Goal: Information Seeking & Learning: Check status

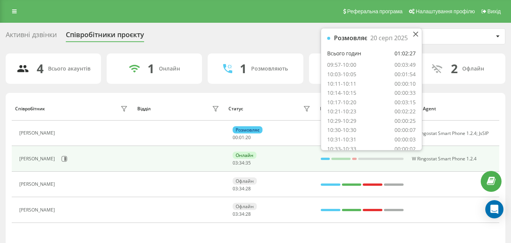
click at [322, 159] on div at bounding box center [325, 158] width 9 height 2
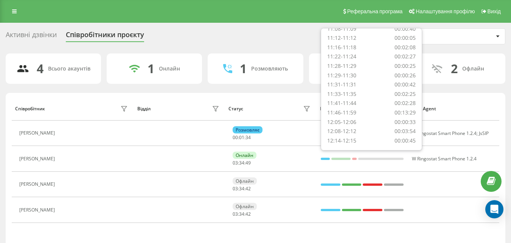
scroll to position [144, 0]
click at [456, 90] on div "4 Всього акаунтів 1 Онлайн 1 Розмовляють 0 Не турбувати 2 Офлайн Співробітник В…" at bounding box center [256, 163] width 500 height 220
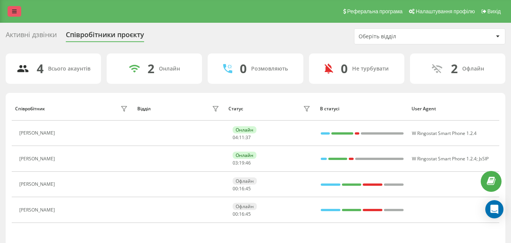
click at [16, 12] on icon at bounding box center [14, 11] width 5 height 5
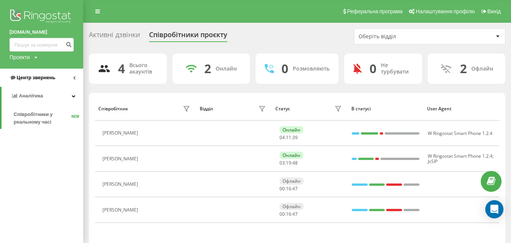
click at [36, 78] on span "Центр звернень" at bounding box center [36, 78] width 39 height 6
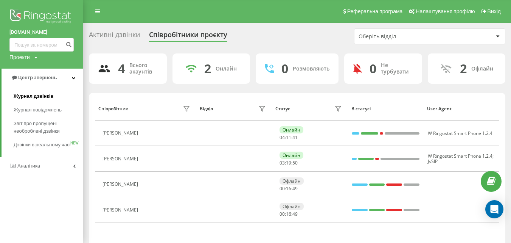
click at [40, 95] on span "Журнал дзвінків" at bounding box center [34, 96] width 40 height 8
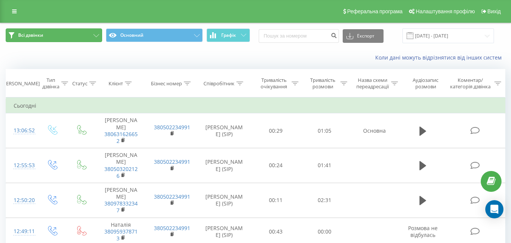
click at [87, 37] on button "Всі дзвінки" at bounding box center [54, 35] width 96 height 14
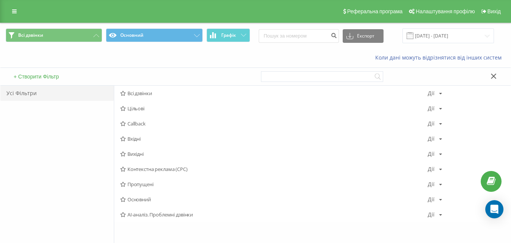
click at [139, 185] on span "Пропущені" at bounding box center [274, 183] width 308 height 5
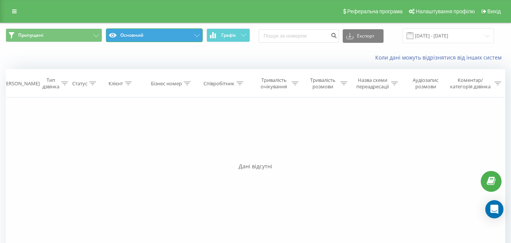
click at [136, 38] on button "Основний" at bounding box center [154, 35] width 96 height 14
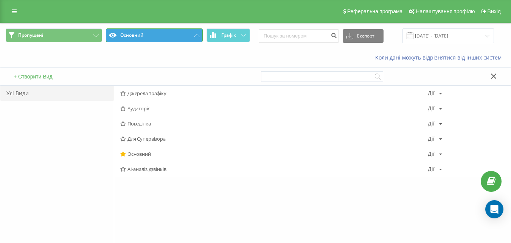
click at [136, 38] on button "Основний" at bounding box center [154, 35] width 96 height 14
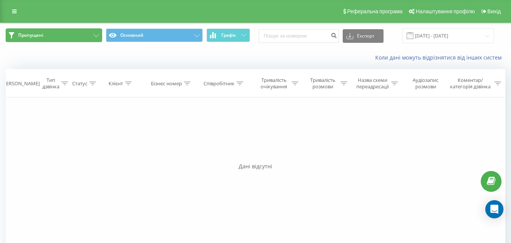
click at [64, 36] on button "Пропущені" at bounding box center [54, 35] width 96 height 14
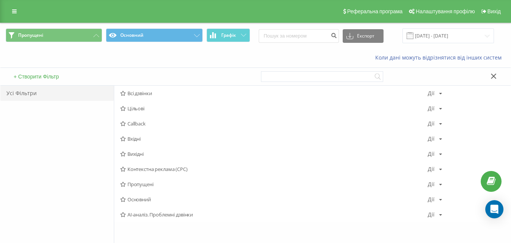
click at [64, 43] on span "Пропущені Основний Графік" at bounding box center [128, 35] width 244 height 15
click at [9, 6] on link at bounding box center [15, 11] width 14 height 11
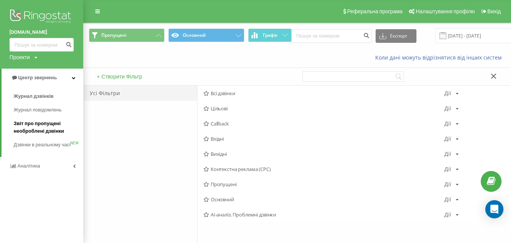
click at [33, 130] on span "Звіт про пропущені необроблені дзвінки" at bounding box center [47, 127] width 66 height 15
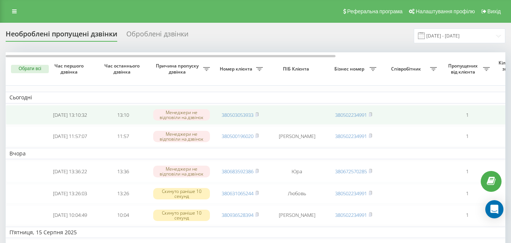
click at [75, 116] on td "[DATE] 13:10:32" at bounding box center [70, 115] width 53 height 20
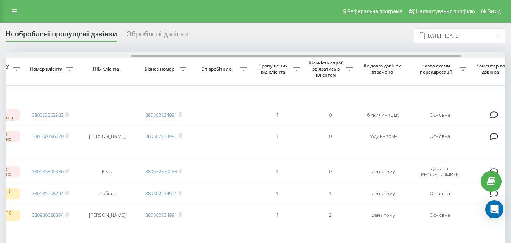
drag, startPoint x: 281, startPoint y: 55, endPoint x: 409, endPoint y: 54, distance: 127.5
click at [409, 54] on div at bounding box center [256, 55] width 500 height 6
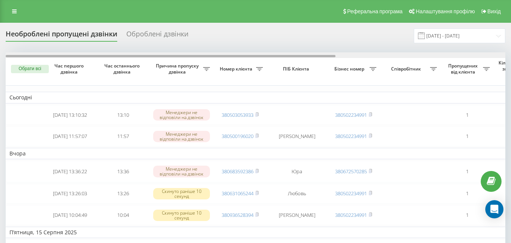
drag, startPoint x: 405, startPoint y: 55, endPoint x: 196, endPoint y: 64, distance: 208.7
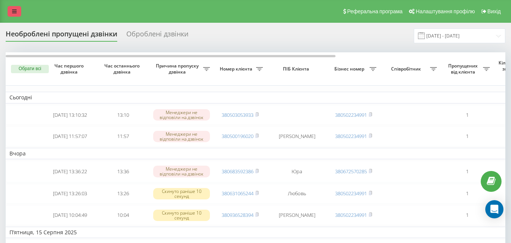
click at [15, 12] on icon at bounding box center [14, 11] width 5 height 5
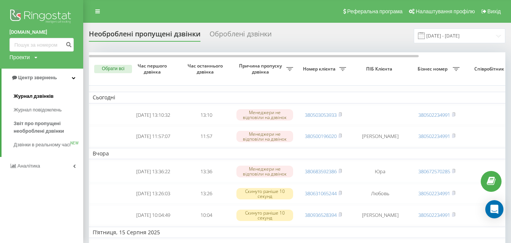
click at [41, 96] on span "Журнал дзвінків" at bounding box center [34, 96] width 40 height 8
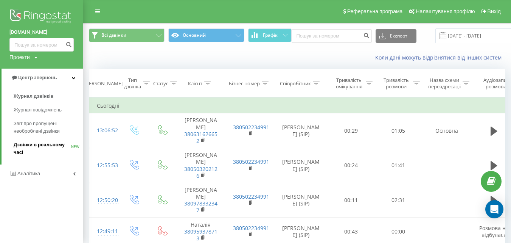
click at [26, 144] on span "Дзвінки в реальному часі" at bounding box center [43, 148] width 58 height 15
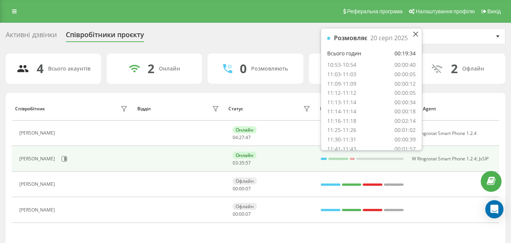
click at [323, 160] on div at bounding box center [324, 158] width 6 height 2
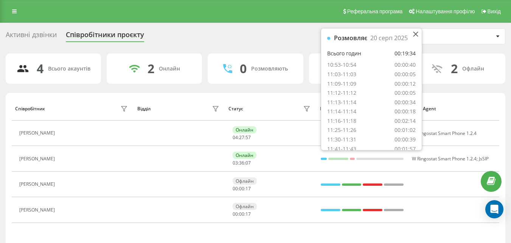
click at [465, 89] on div "4 Всього акаунтів 2 Онлайн 0 Розмовляють 0 Не турбувати 2 Офлайн Співробітник В…" at bounding box center [256, 163] width 500 height 220
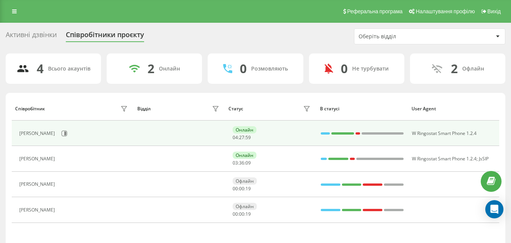
click at [324, 133] on div at bounding box center [325, 133] width 9 height 2
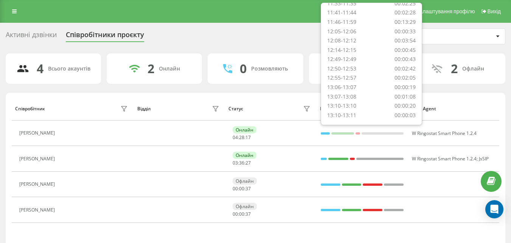
scroll to position [209, 0]
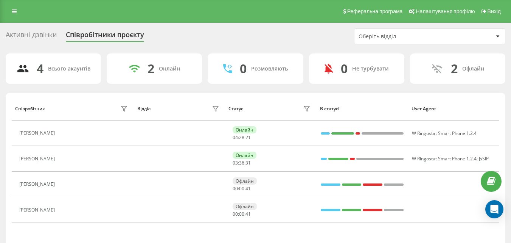
click at [459, 95] on div "Співробітник Відділ Статус В статусі User Agent Вацко Ірина Онлайн 04 : 28 : 21…" at bounding box center [256, 183] width 500 height 180
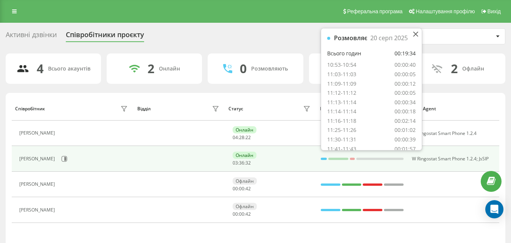
click at [322, 159] on div at bounding box center [324, 158] width 6 height 2
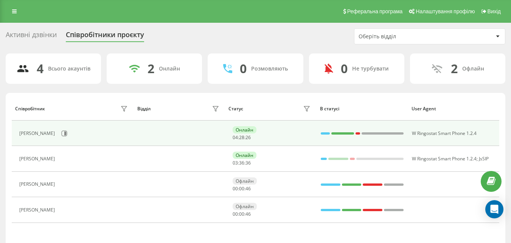
scroll to position [36, 0]
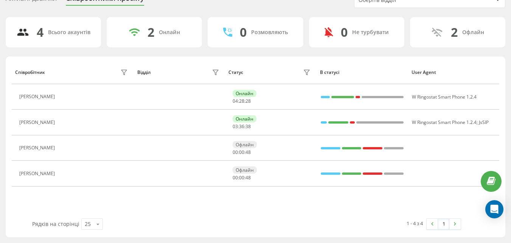
click at [479, 64] on th "User Agent" at bounding box center [454, 72] width 92 height 24
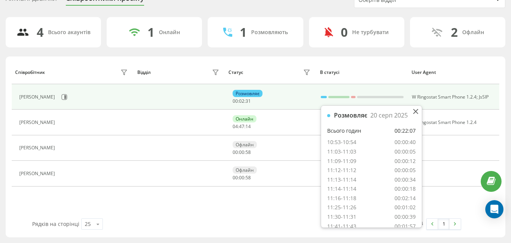
click at [324, 96] on div at bounding box center [324, 97] width 6 height 2
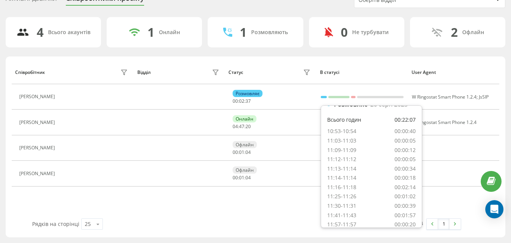
scroll to position [0, 0]
click at [348, 70] on div "В статусі" at bounding box center [362, 72] width 84 height 5
